Goal: Complete application form

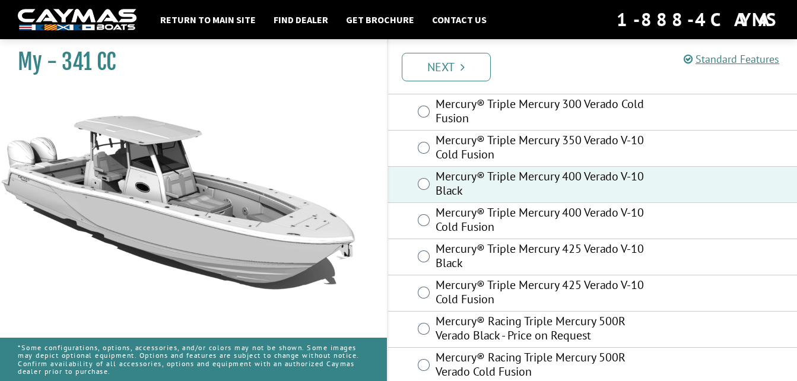
scroll to position [332, 0]
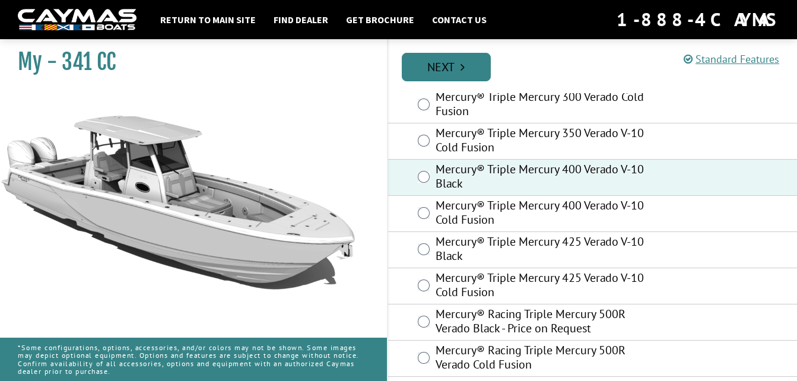
click at [458, 64] on link "Next" at bounding box center [446, 67] width 89 height 28
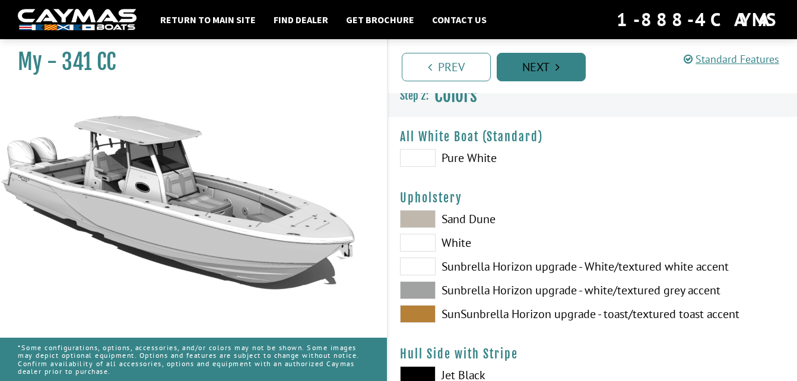
scroll to position [0, 0]
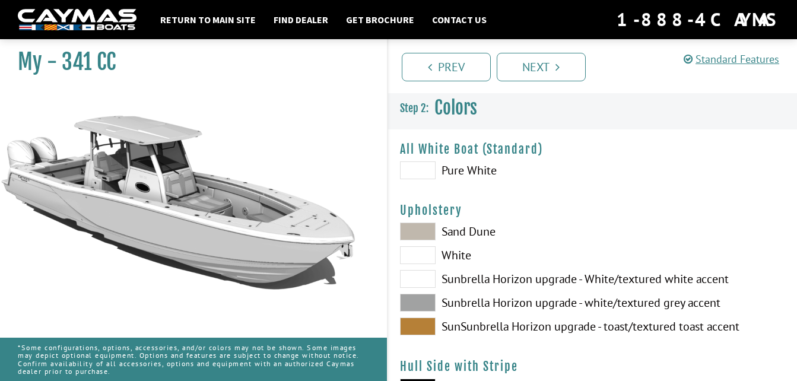
click at [418, 300] on span at bounding box center [418, 303] width 36 height 18
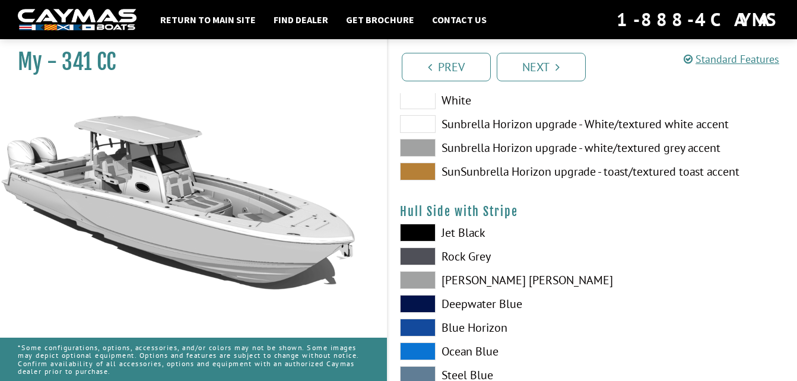
scroll to position [166, 0]
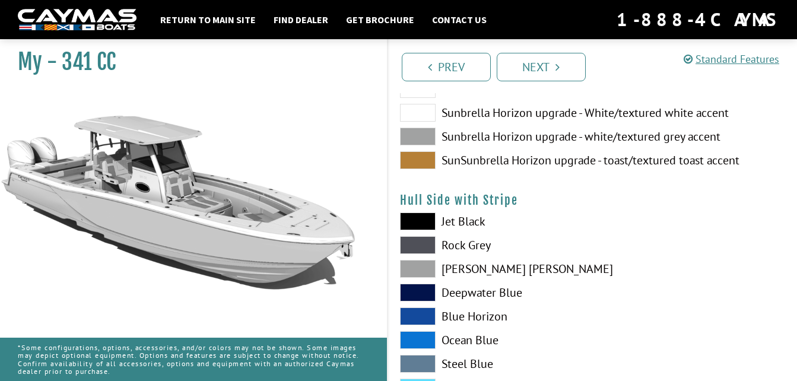
click at [416, 221] on span at bounding box center [418, 221] width 36 height 18
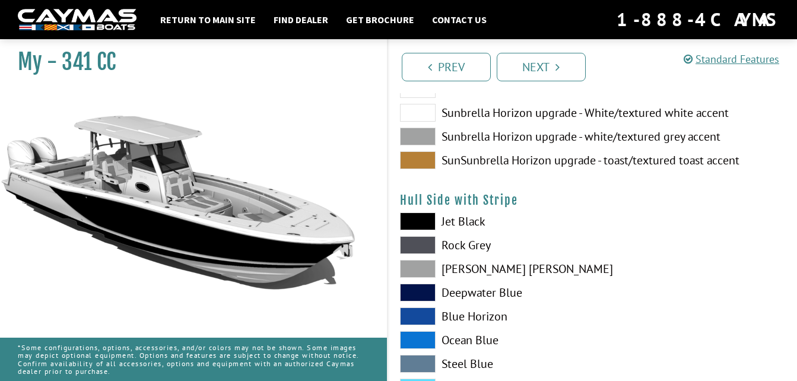
click at [421, 246] on span at bounding box center [418, 245] width 36 height 18
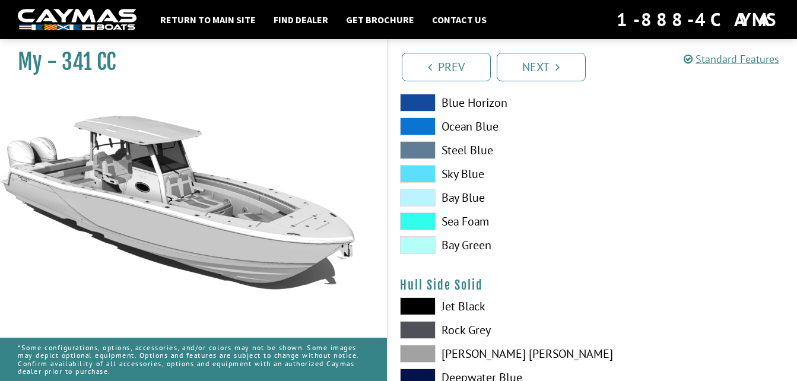
scroll to position [467, 0]
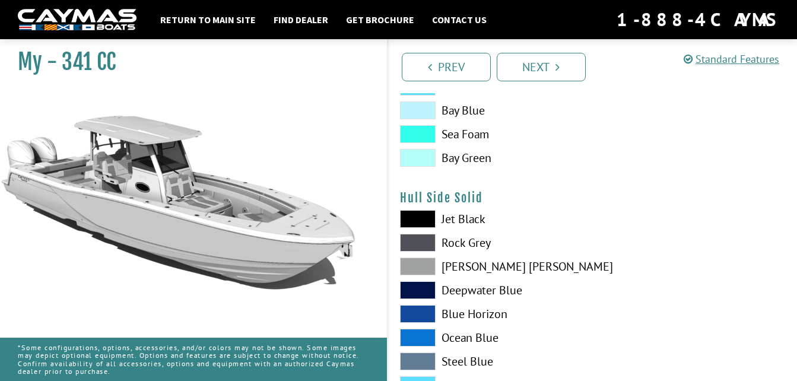
click at [421, 216] on span at bounding box center [418, 219] width 36 height 18
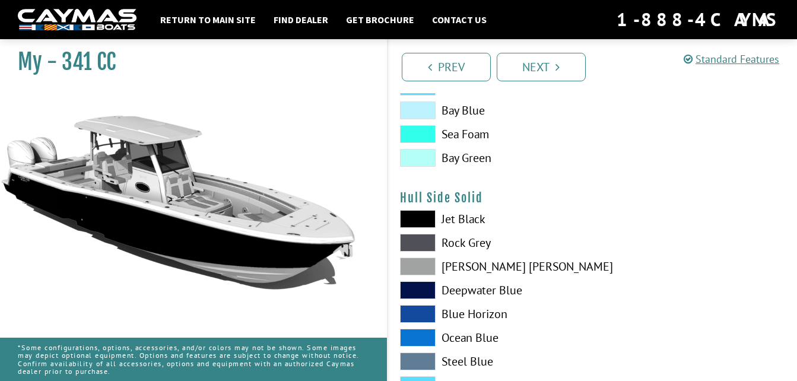
click at [421, 216] on span at bounding box center [418, 219] width 36 height 18
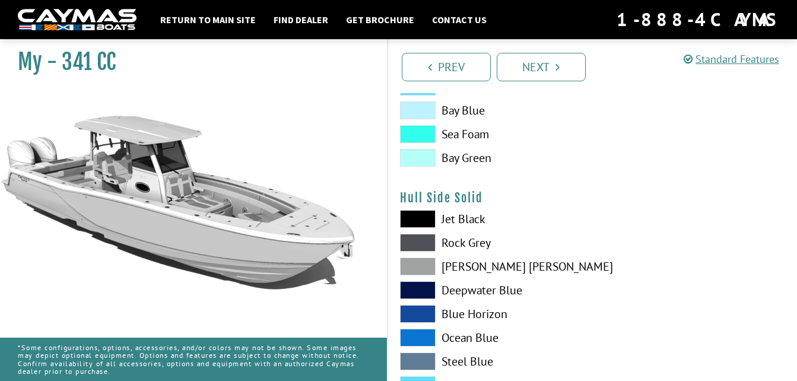
click at [420, 235] on span at bounding box center [418, 243] width 36 height 18
click at [420, 238] on span at bounding box center [418, 243] width 36 height 18
click at [417, 241] on span at bounding box center [418, 243] width 36 height 18
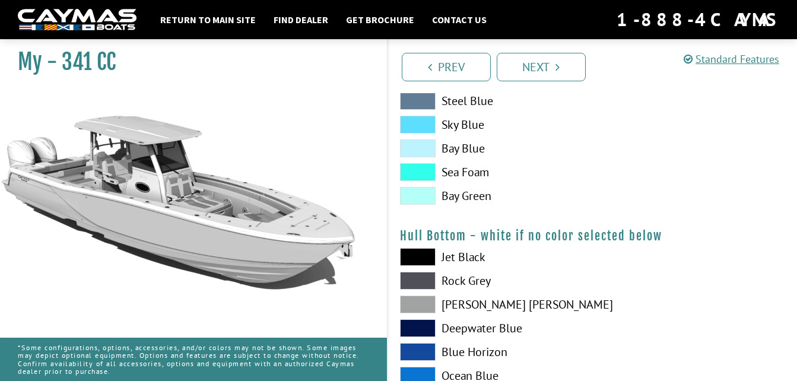
scroll to position [814, 0]
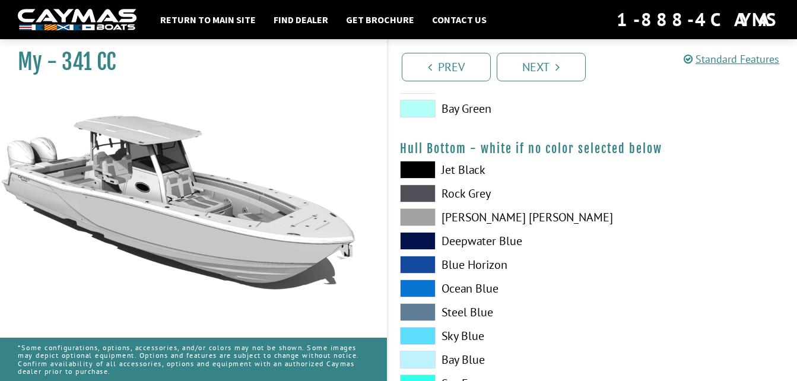
click at [416, 171] on span at bounding box center [418, 170] width 36 height 18
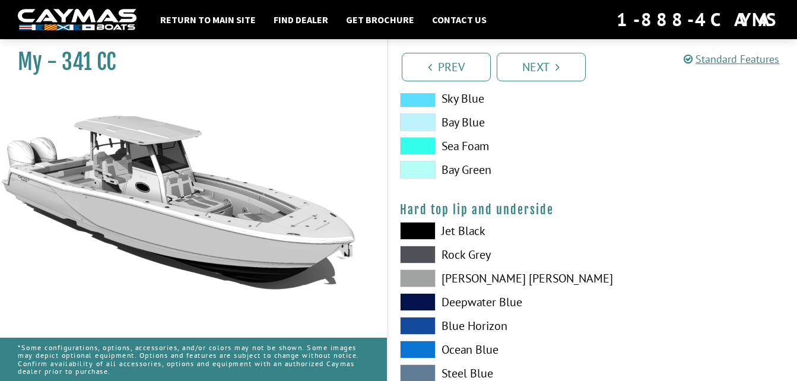
scroll to position [1107, 0]
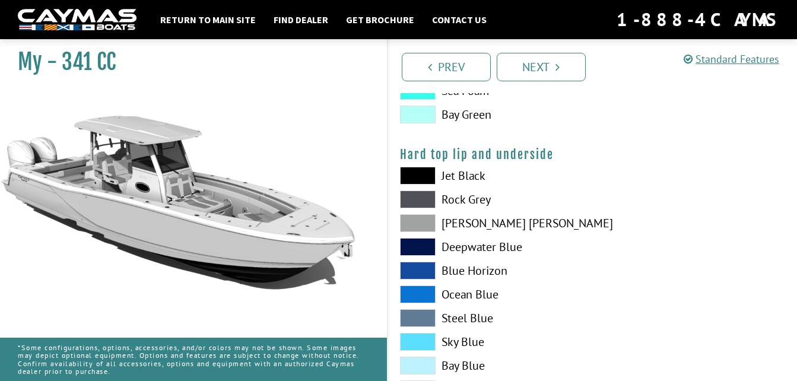
click at [413, 199] on span at bounding box center [418, 199] width 36 height 18
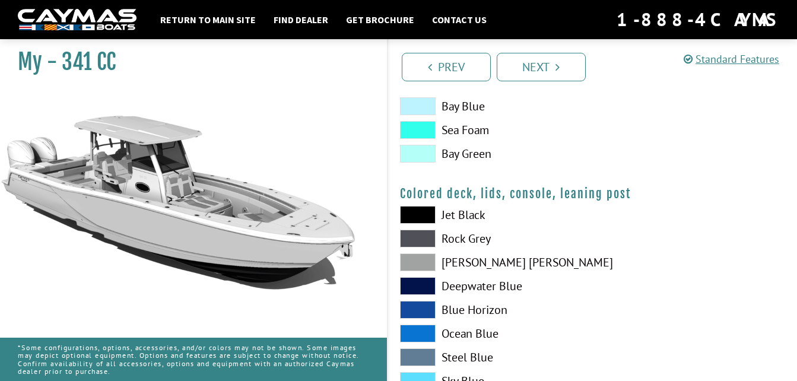
scroll to position [1392, 0]
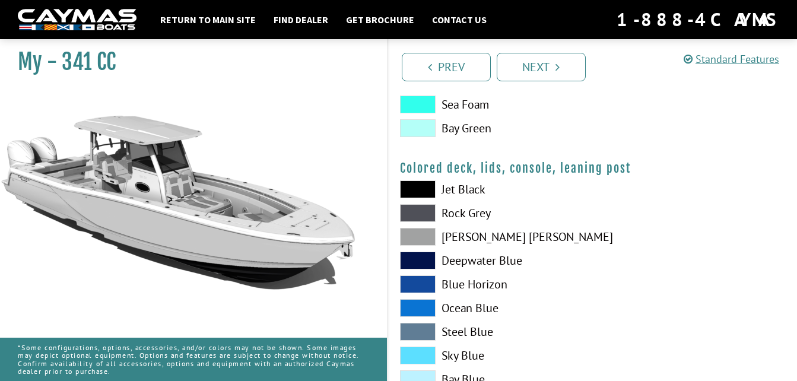
click at [414, 187] on span at bounding box center [418, 189] width 36 height 18
click at [545, 62] on link "Next" at bounding box center [540, 67] width 89 height 28
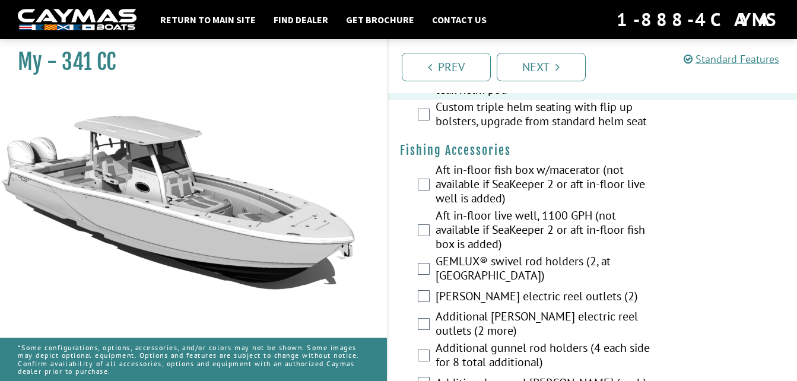
scroll to position [1376, 0]
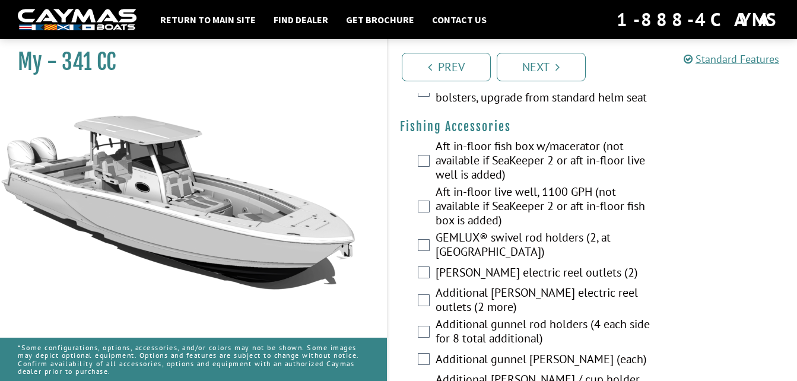
click at [413, 157] on div "Aft in-floor fish box w/macerator (not available if SeaKeeper 2 or aft in-floor…" at bounding box center [592, 162] width 409 height 46
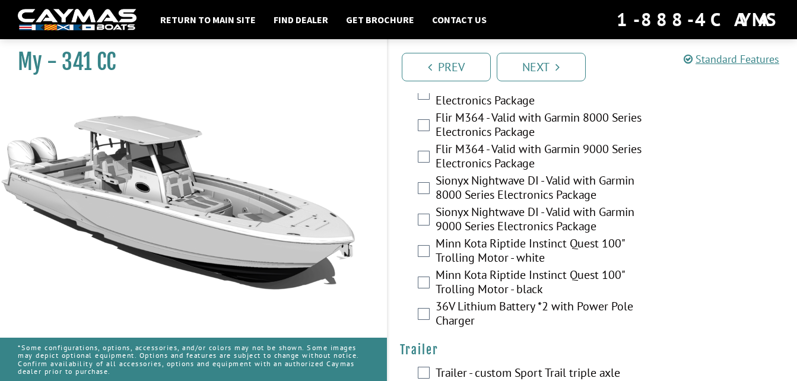
scroll to position [2795, 0]
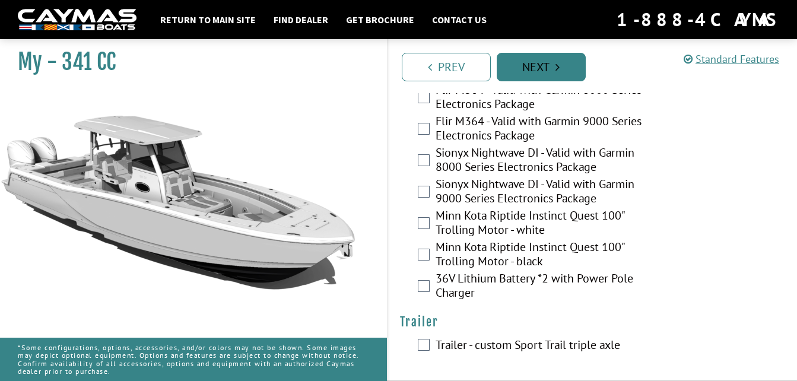
click at [545, 61] on link "Next" at bounding box center [540, 67] width 89 height 28
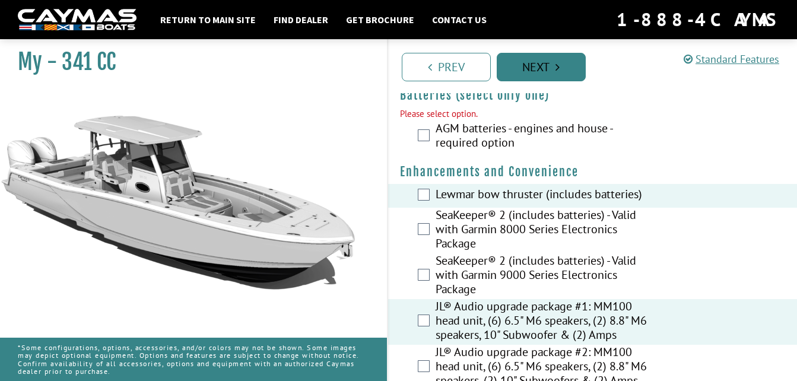
scroll to position [365, 0]
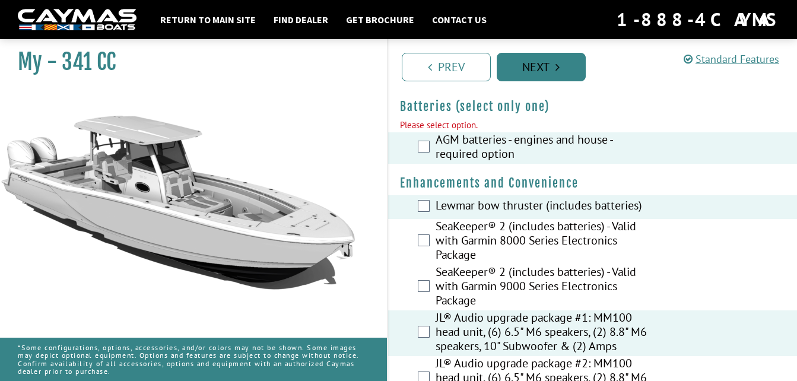
click at [550, 64] on link "Next" at bounding box center [540, 67] width 89 height 28
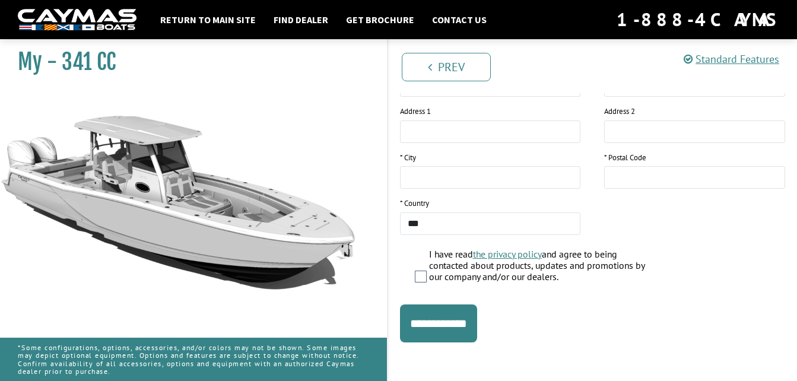
scroll to position [278, 0]
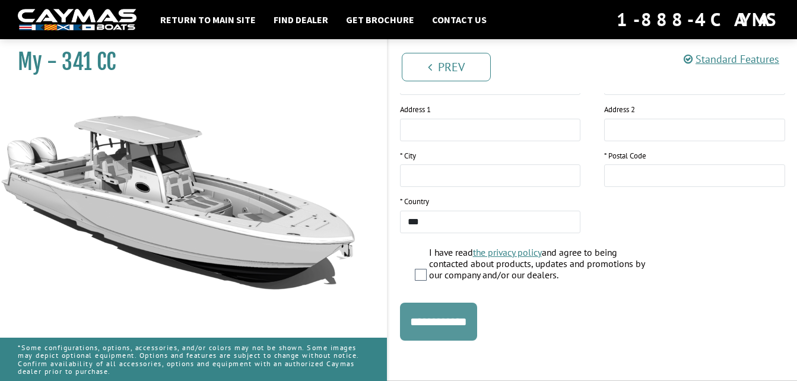
click at [445, 324] on input "**********" at bounding box center [438, 322] width 77 height 38
